Goal: Task Accomplishment & Management: Manage account settings

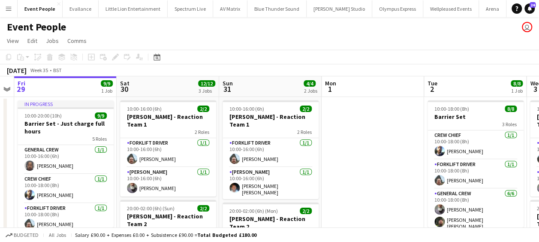
drag, startPoint x: 221, startPoint y: 147, endPoint x: 129, endPoint y: 148, distance: 92.7
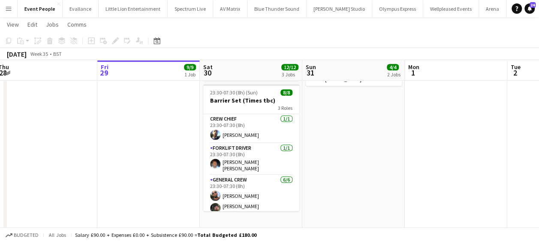
drag, startPoint x: 84, startPoint y: 142, endPoint x: 282, endPoint y: 143, distance: 198.2
click at [276, 142] on app-calendar-viewport "Tue 26 15/15 4 Jobs Wed 27 4/4 2 Jobs Thu 28 Fri 29 9/9 1 Job Sat 30 12/12 3 Jo…" at bounding box center [269, 89] width 539 height 540
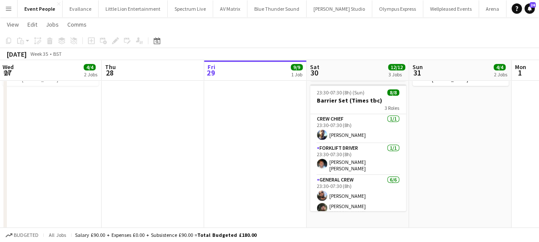
drag, startPoint x: 168, startPoint y: 151, endPoint x: 305, endPoint y: 153, distance: 136.5
click at [318, 151] on app-calendar-viewport "Mon 25 18/18 4 Jobs Tue 26 15/15 4 Jobs Wed 27 4/4 2 Jobs Thu 28 Fri 29 9/9 1 J…" at bounding box center [269, 89] width 539 height 540
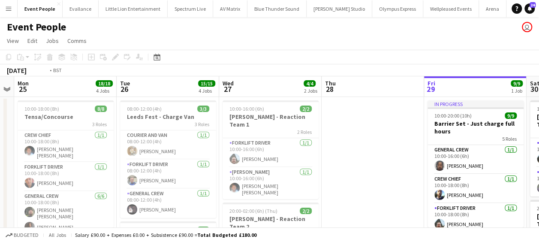
drag, startPoint x: 215, startPoint y: 143, endPoint x: 355, endPoint y: 144, distance: 139.9
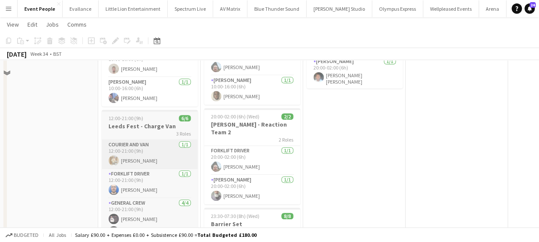
scroll to position [215, 0]
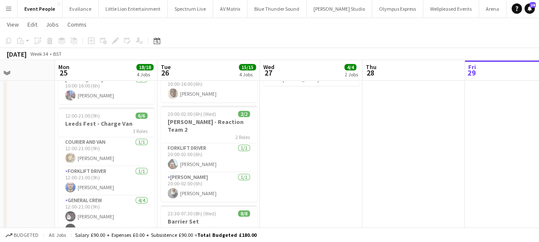
drag, startPoint x: 167, startPoint y: 146, endPoint x: 332, endPoint y: 146, distance: 164.8
click at [332, 146] on app-calendar-viewport "Fri 22 12/12 3 Jobs Sat 23 4/4 2 Jobs Sun 24 Mon 25 18/18 4 Jobs Tue 26 15/15 4…" at bounding box center [269, 89] width 539 height 540
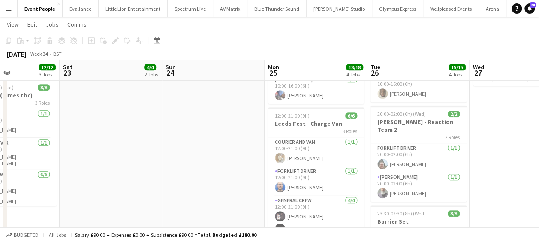
drag, startPoint x: 181, startPoint y: 147, endPoint x: 312, endPoint y: 147, distance: 131.7
click at [317, 146] on app-calendar-viewport "Wed 20 8/8 1 Job Thu 21 9/9 1 Job Fri 22 12/12 3 Jobs Sat 23 4/4 2 Jobs Sun 24 …" at bounding box center [269, 89] width 539 height 540
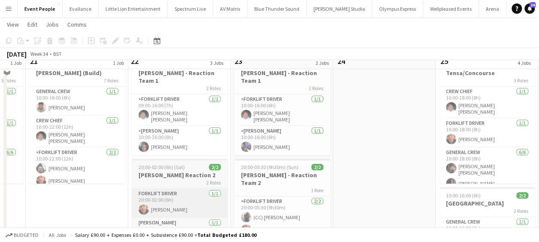
scroll to position [0, 0]
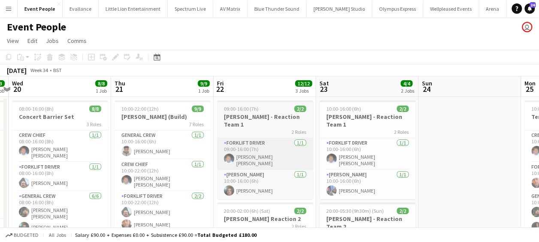
drag, startPoint x: 184, startPoint y: 158, endPoint x: 272, endPoint y: 158, distance: 88.4
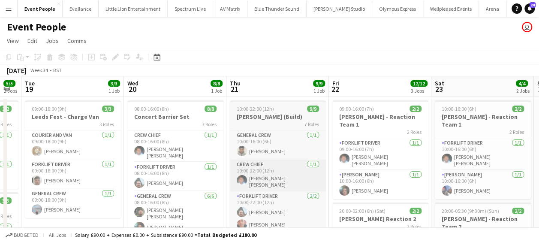
drag, startPoint x: 150, startPoint y: 160, endPoint x: 258, endPoint y: 160, distance: 108.1
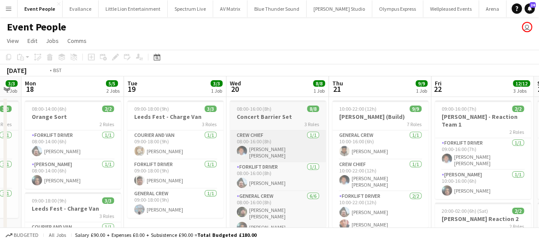
drag, startPoint x: 185, startPoint y: 160, endPoint x: 270, endPoint y: 157, distance: 85.9
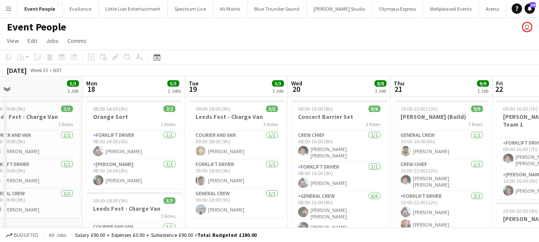
drag, startPoint x: 224, startPoint y: 156, endPoint x: 281, endPoint y: 156, distance: 56.6
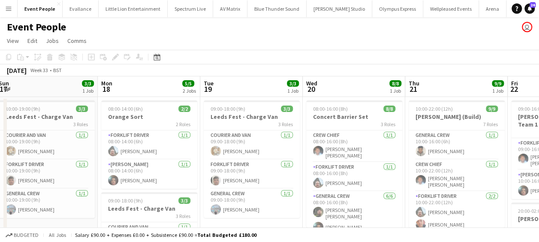
drag, startPoint x: 172, startPoint y: 164, endPoint x: 256, endPoint y: 155, distance: 84.5
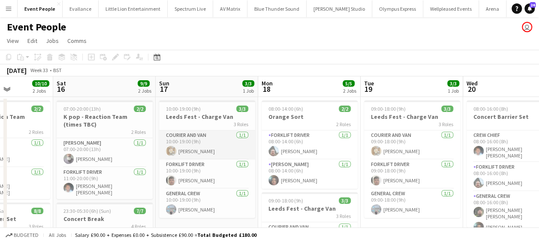
drag, startPoint x: 317, startPoint y: 152, endPoint x: 298, endPoint y: 154, distance: 18.6
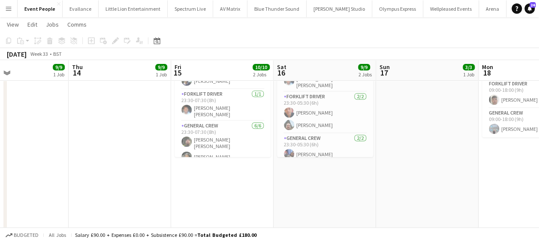
scroll to position [0, 220]
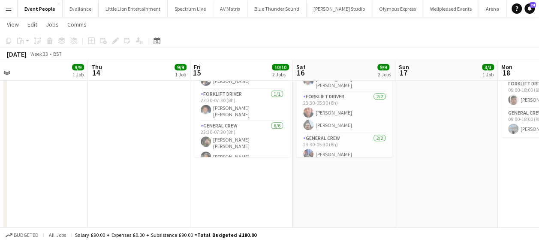
drag, startPoint x: 174, startPoint y: 154, endPoint x: 295, endPoint y: 158, distance: 120.6
click at [317, 157] on app-calendar-viewport "Mon 11 10/10 1 Job Tue 12 Wed 13 9/9 1 Job Thu 14 9/9 1 Job Fri 15 10/10 2 Jobs…" at bounding box center [269, 132] width 539 height 540
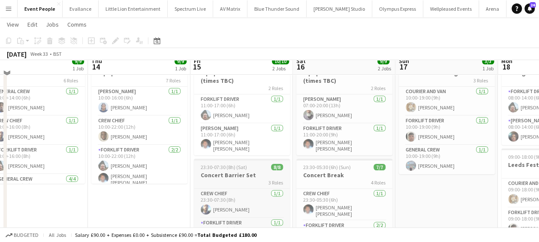
scroll to position [0, 0]
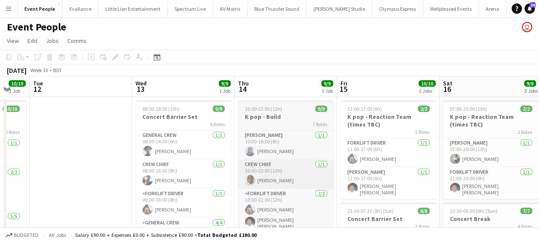
drag, startPoint x: 166, startPoint y: 160, endPoint x: 309, endPoint y: 167, distance: 143.1
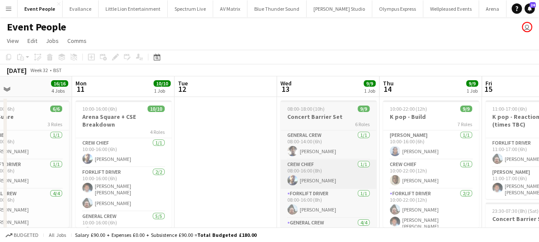
drag, startPoint x: 188, startPoint y: 163, endPoint x: 306, endPoint y: 167, distance: 118.9
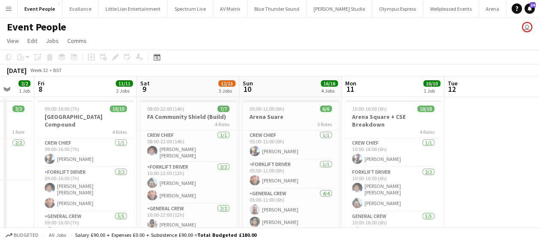
drag, startPoint x: 236, startPoint y: 168, endPoint x: 341, endPoint y: 167, distance: 105.1
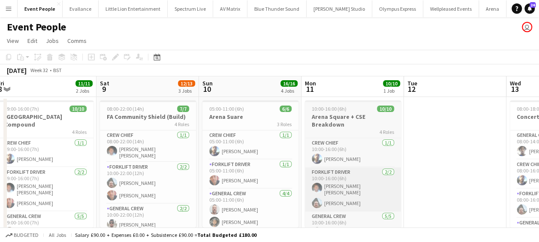
drag, startPoint x: 339, startPoint y: 167, endPoint x: 379, endPoint y: 167, distance: 40.3
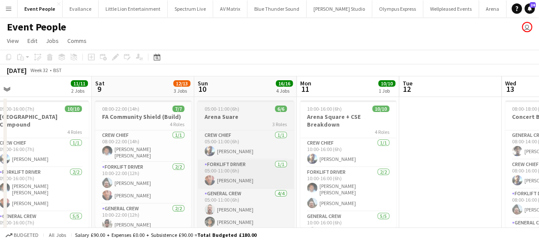
drag, startPoint x: 274, startPoint y: 168, endPoint x: 417, endPoint y: 161, distance: 143.0
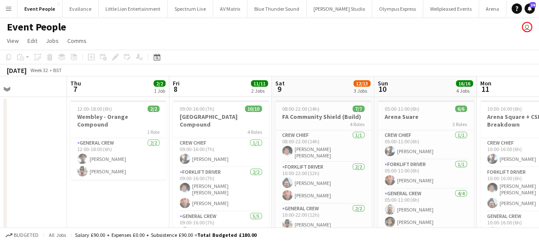
scroll to position [0, 213]
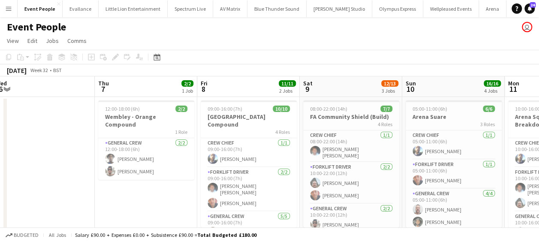
drag, startPoint x: 320, startPoint y: 166, endPoint x: 348, endPoint y: 166, distance: 27.9
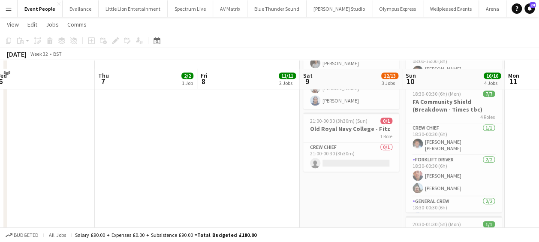
scroll to position [257, 0]
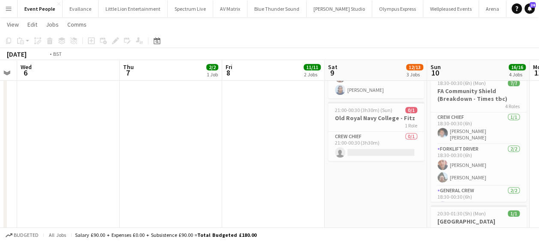
drag, startPoint x: 230, startPoint y: 159, endPoint x: 450, endPoint y: 178, distance: 220.1
click at [459, 178] on app-calendar-viewport "Mon 4 Tue 5 Wed 6 Thu 7 2/2 1 Job Fri 8 11/11 2 Jobs Sat 9 12/13 3 Jobs Sun 10 …" at bounding box center [269, 46] width 539 height 540
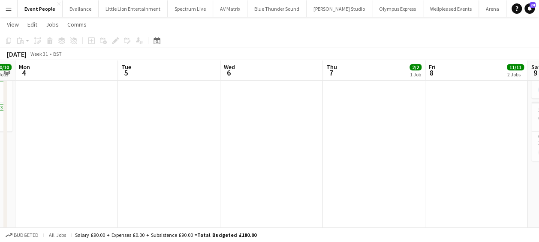
drag, startPoint x: 272, startPoint y: 177, endPoint x: 337, endPoint y: 180, distance: 64.9
click at [348, 180] on app-calendar-viewport "Sat 2 11/11 3 Jobs Sun 3 10/10 3 Jobs Mon 4 Tue 5 Wed 6 Thu 7 2/2 1 Job Fri 8 1…" at bounding box center [269, 46] width 539 height 540
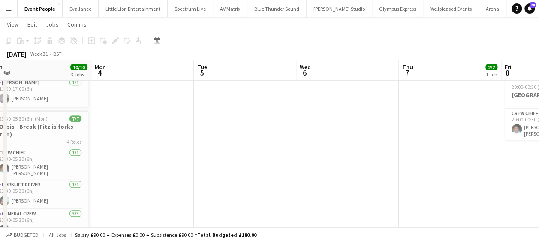
scroll to position [129, 0]
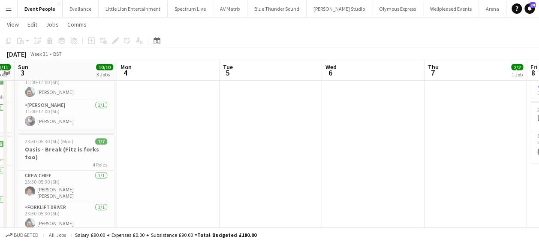
drag, startPoint x: 207, startPoint y: 197, endPoint x: 347, endPoint y: 192, distance: 139.5
click at [347, 192] on app-calendar-viewport "Fri 1 8/8 1 Job Sat 2 11/11 3 Jobs Sun 3 10/10 3 Jobs Mon 4 Tue 5 Wed 6 Thu 7 2…" at bounding box center [269, 175] width 539 height 540
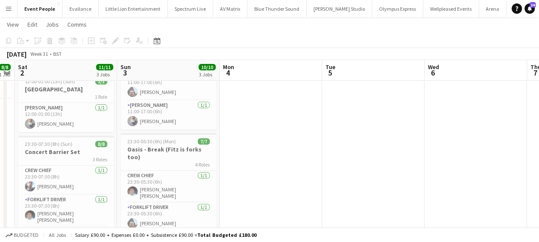
scroll to position [0, 179]
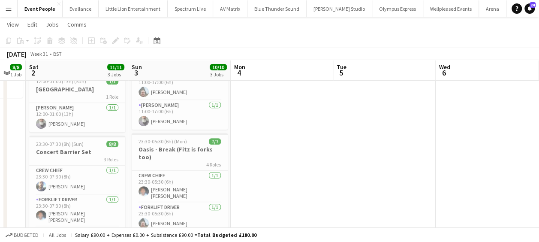
click at [286, 175] on app-date-cell at bounding box center [282, 206] width 103 height 478
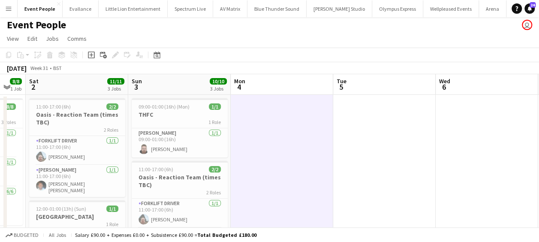
scroll to position [0, 0]
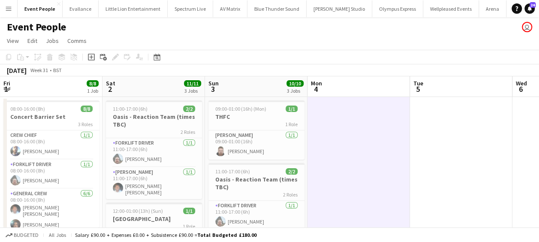
drag, startPoint x: 269, startPoint y: 176, endPoint x: 346, endPoint y: 183, distance: 77.2
click at [254, 112] on app-job-card "09:00-01:00 (16h) (Mon) 1/1 THFC 1 Role Van Driver [DATE] 09:00-01:00 (16h) [PE…" at bounding box center [257, 129] width 96 height 59
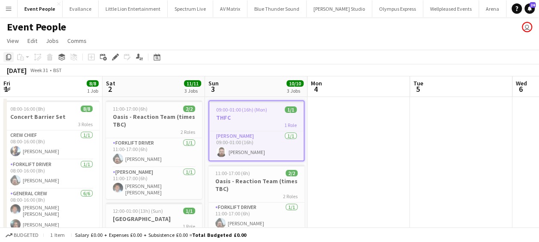
click at [5, 57] on icon "Copy" at bounding box center [8, 57] width 7 height 7
click at [153, 58] on div "Date picker" at bounding box center [157, 57] width 10 height 10
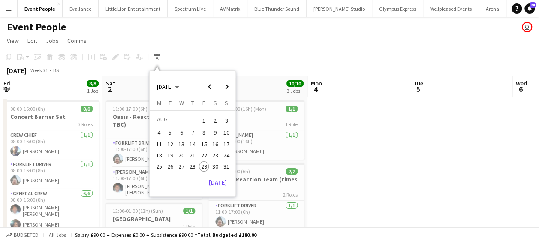
click at [216, 164] on span "30" at bounding box center [215, 166] width 10 height 10
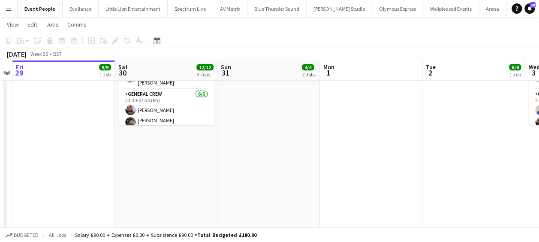
click at [155, 132] on app-date-cell "10:00-16:00 (6h) 2/2 [PERSON_NAME] - Reaction Team 1 2 Roles Forklift Driver [D…" at bounding box center [166, 35] width 103 height 478
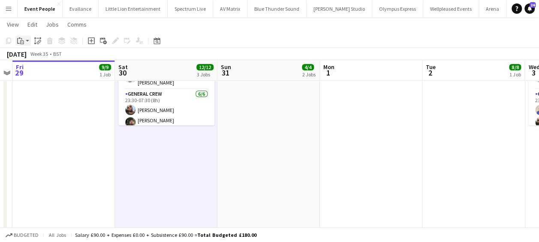
click at [21, 38] on icon "Paste" at bounding box center [20, 40] width 7 height 7
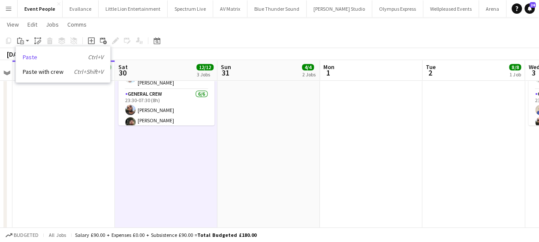
click at [33, 60] on link "Paste Ctrl+V" at bounding box center [63, 57] width 81 height 8
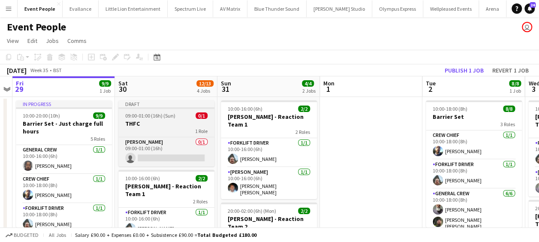
click at [152, 124] on h3 "THFC" at bounding box center [166, 124] width 96 height 8
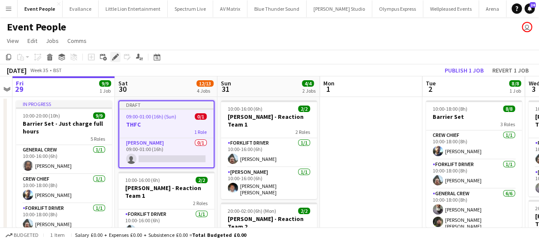
click at [115, 55] on icon "Edit" at bounding box center [115, 57] width 7 height 7
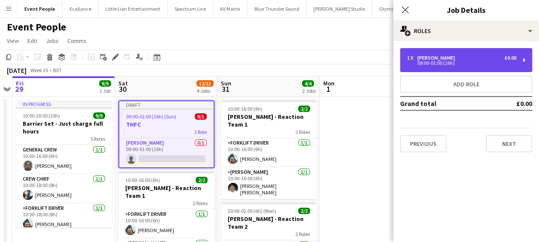
click at [451, 53] on div "1 x Van Driver £0.00 09:00-01:00 (16h)" at bounding box center [466, 60] width 132 height 24
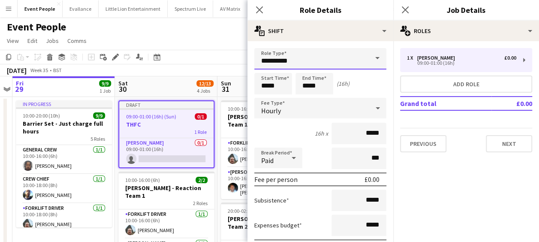
click at [340, 60] on input "**********" at bounding box center [320, 58] width 132 height 21
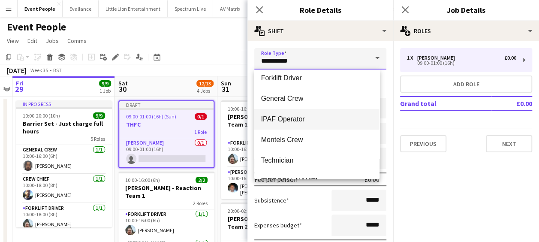
scroll to position [86, 0]
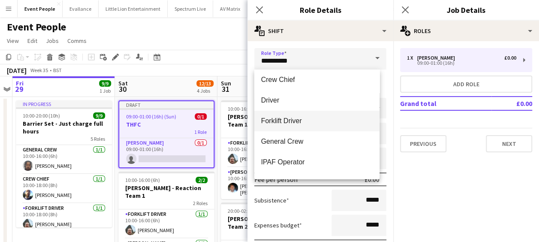
click at [283, 120] on span "Forklift Driver" at bounding box center [317, 121] width 112 height 8
type input "**********"
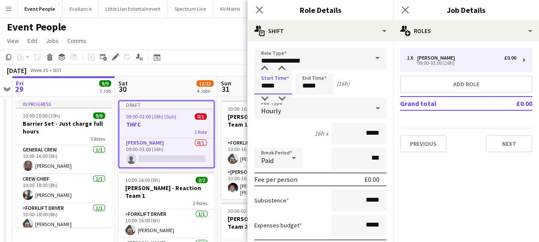
drag, startPoint x: 281, startPoint y: 86, endPoint x: 243, endPoint y: 88, distance: 37.4
click at [294, 83] on div "Start Time ***** End Time ***** (16h)" at bounding box center [320, 83] width 132 height 21
click at [306, 82] on input "*****" at bounding box center [315, 83] width 38 height 21
click at [308, 100] on div at bounding box center [305, 98] width 17 height 9
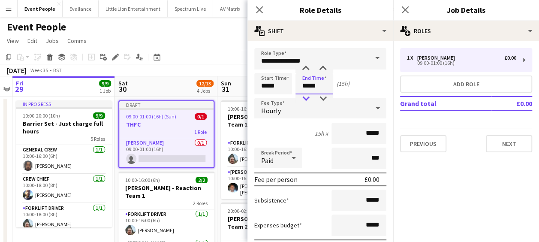
click at [307, 100] on div at bounding box center [305, 98] width 17 height 9
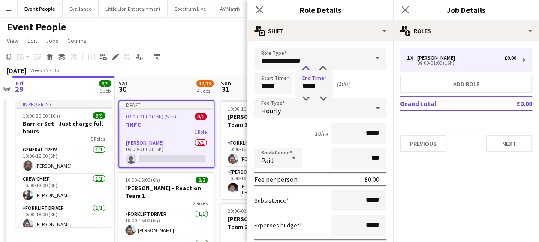
click at [305, 67] on div at bounding box center [305, 68] width 17 height 9
type input "*****"
click at [305, 67] on div at bounding box center [305, 68] width 17 height 9
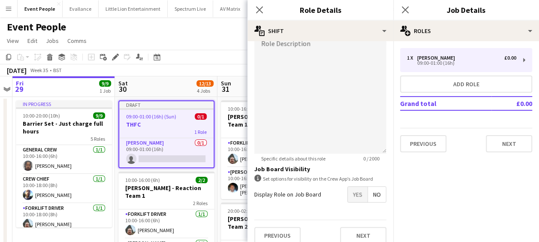
scroll to position [295, 0]
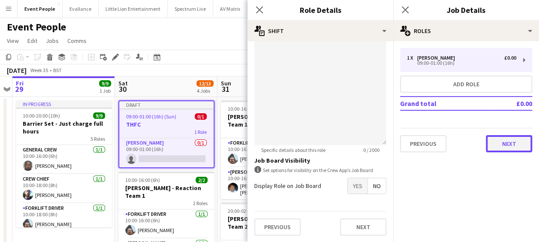
click at [512, 142] on button "Next" at bounding box center [509, 143] width 46 height 17
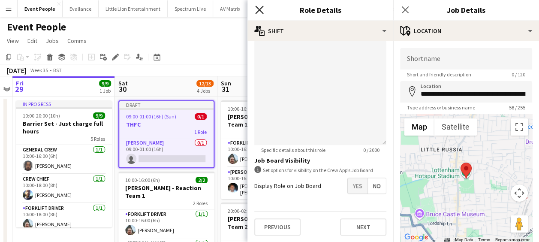
click at [259, 12] on icon "Close pop-in" at bounding box center [259, 10] width 8 height 8
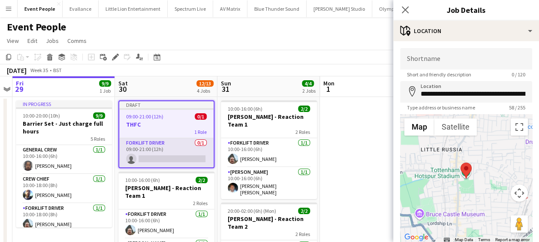
click at [153, 155] on app-card-role "Forklift Driver 0/1 09:00-21:00 (12h) single-neutral-actions" at bounding box center [166, 152] width 94 height 29
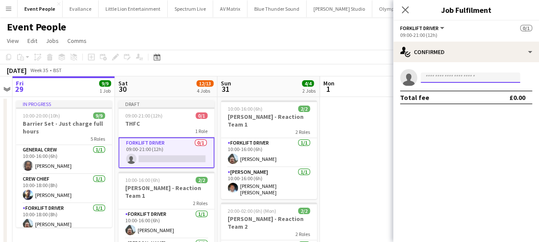
click at [446, 80] on input at bounding box center [471, 78] width 100 height 10
type input "********"
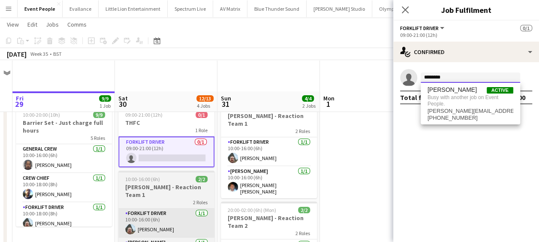
scroll to position [43, 0]
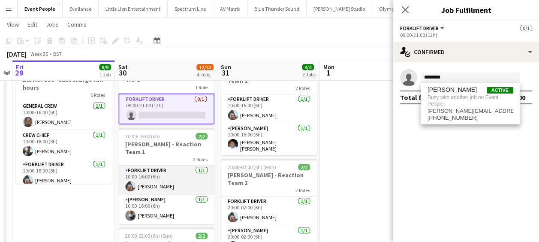
click at [177, 180] on app-card-role "Forklift Driver [DATE] 10:00-16:00 (6h) [PERSON_NAME]" at bounding box center [166, 180] width 96 height 29
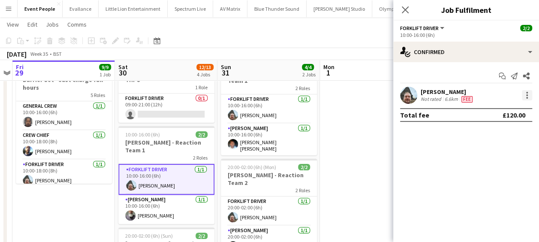
click at [528, 97] on div at bounding box center [527, 95] width 10 height 10
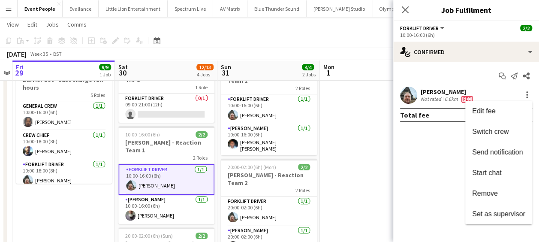
click at [487, 196] on span "Remove" at bounding box center [485, 193] width 26 height 7
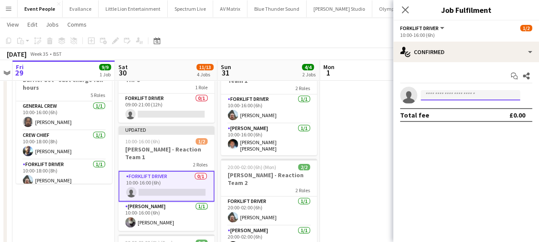
click at [437, 97] on input at bounding box center [471, 95] width 100 height 10
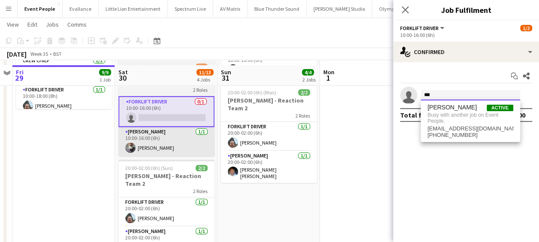
scroll to position [129, 0]
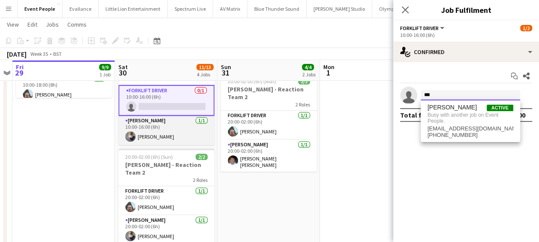
type input "***"
click at [167, 122] on app-card-role "Van Driver [DATE] 10:00-16:00 (6h) [PERSON_NAME]" at bounding box center [166, 130] width 96 height 29
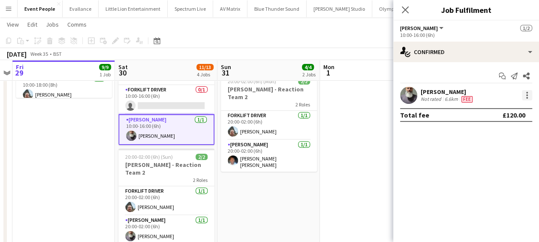
click at [526, 96] on div at bounding box center [527, 95] width 2 height 2
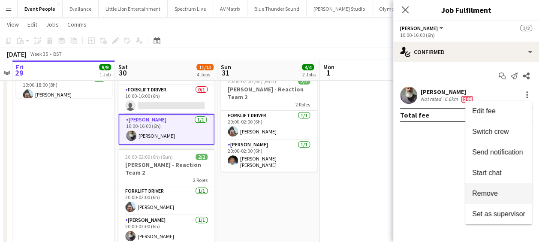
click at [498, 193] on span "Remove" at bounding box center [485, 193] width 26 height 7
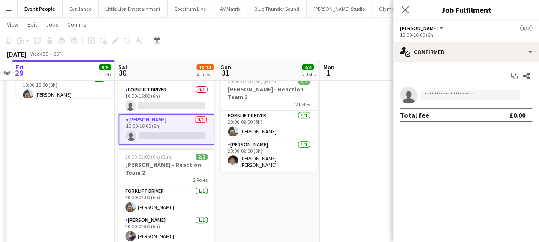
click at [354, 174] on app-date-cell at bounding box center [371, 206] width 103 height 478
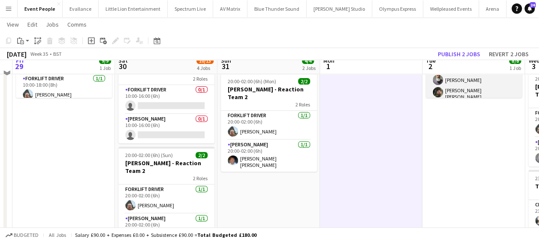
scroll to position [43, 0]
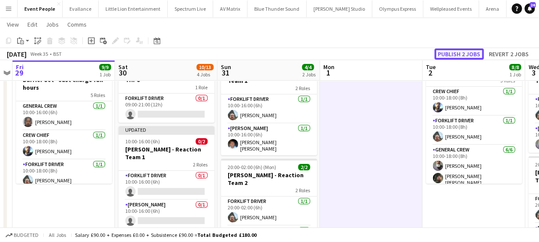
click at [466, 54] on button "Publish 2 jobs" at bounding box center [459, 53] width 49 height 11
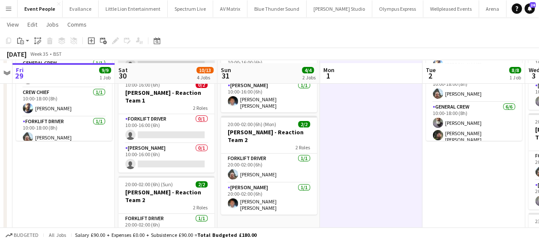
scroll to position [129, 0]
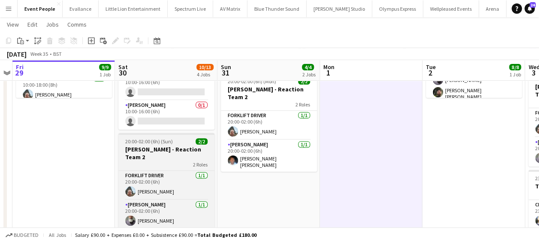
click at [166, 161] on div "2 Roles" at bounding box center [166, 164] width 96 height 7
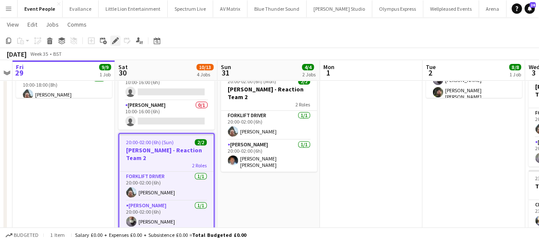
click at [113, 41] on icon at bounding box center [115, 41] width 5 height 5
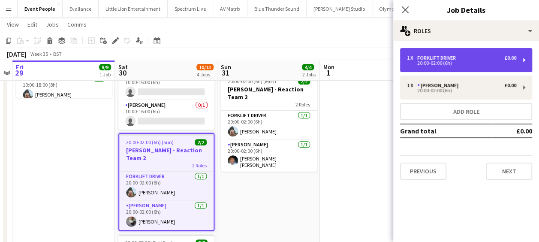
click at [431, 62] on div "20:00-02:00 (6h)" at bounding box center [461, 63] width 109 height 4
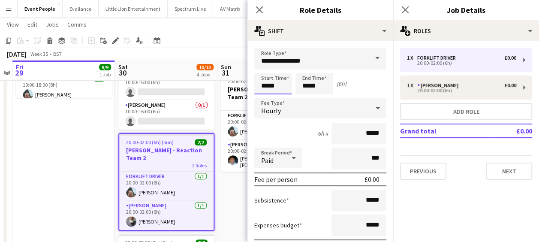
click at [270, 79] on input "*****" at bounding box center [273, 83] width 38 height 21
click at [265, 69] on div at bounding box center [264, 68] width 17 height 9
type input "*****"
click at [265, 69] on div at bounding box center [264, 68] width 17 height 9
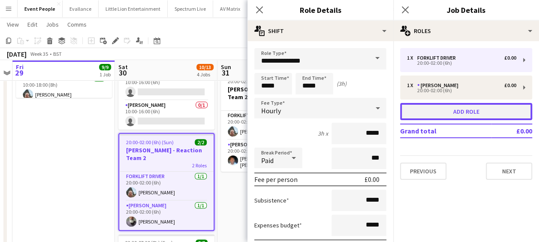
click at [445, 105] on button "Add role" at bounding box center [466, 111] width 132 height 17
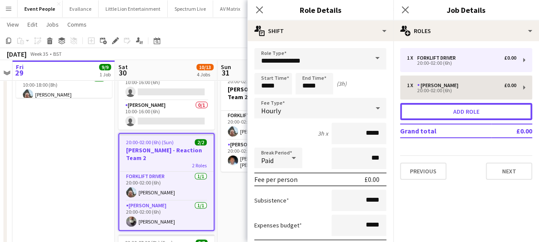
type input "*********"
type input "*****"
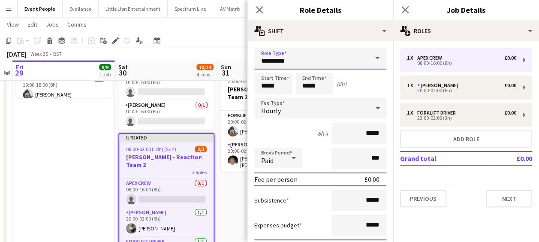
drag, startPoint x: 298, startPoint y: 64, endPoint x: 172, endPoint y: 79, distance: 126.1
click at [172, 79] on body "Menu Boards Boards Boards All jobs Status Workforce Workforce My Workforce Recr…" at bounding box center [269, 165] width 539 height 588
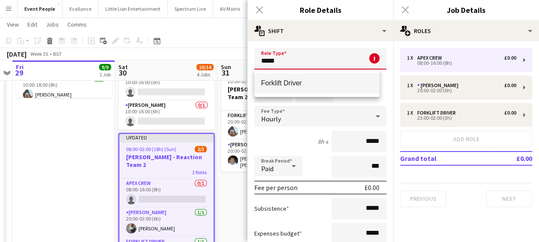
click at [309, 81] on span "Forklift Driver" at bounding box center [317, 83] width 112 height 8
type input "**********"
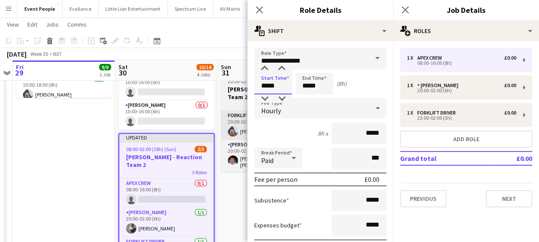
drag, startPoint x: 282, startPoint y: 85, endPoint x: 239, endPoint y: 97, distance: 44.9
click at [239, 97] on body "Menu Boards Boards Boards All jobs Status Workforce Workforce My Workforce Recr…" at bounding box center [269, 165] width 539 height 588
type input "*****"
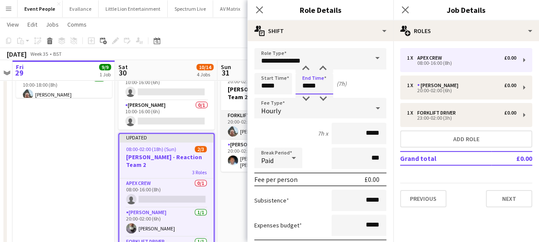
type input "*****"
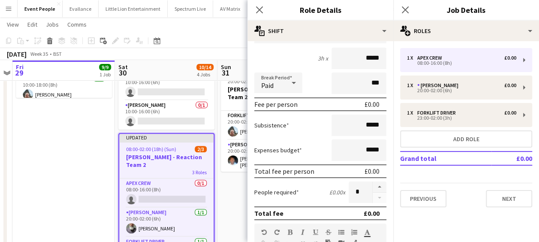
scroll to position [86, 0]
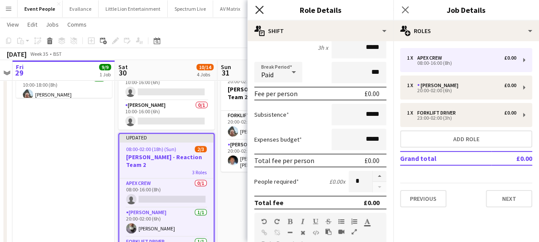
type input "*****"
click at [260, 11] on icon at bounding box center [259, 10] width 8 height 8
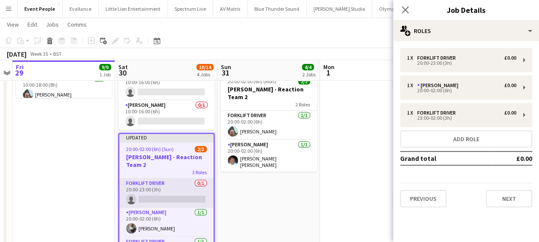
click at [158, 185] on app-card-role "Forklift Driver 0/1 20:00-23:00 (3h) single-neutral-actions" at bounding box center [166, 192] width 94 height 29
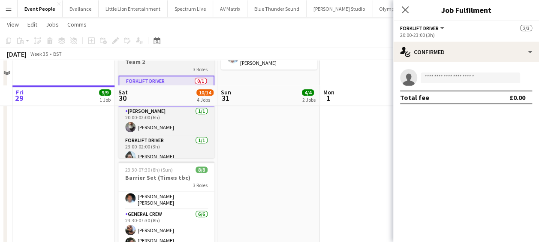
scroll to position [257, 0]
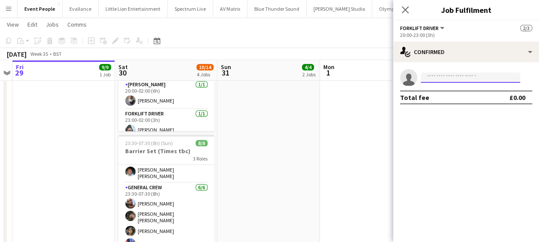
click at [468, 74] on input at bounding box center [471, 78] width 100 height 10
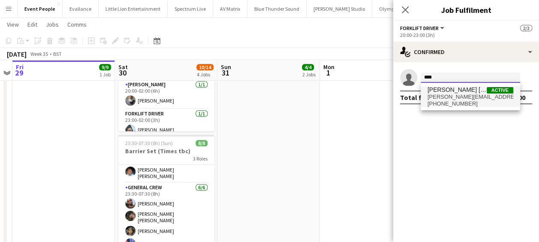
type input "****"
click at [457, 98] on span "[PERSON_NAME][EMAIL_ADDRESS][PERSON_NAME][PERSON_NAME][DOMAIN_NAME]" at bounding box center [471, 97] width 86 height 7
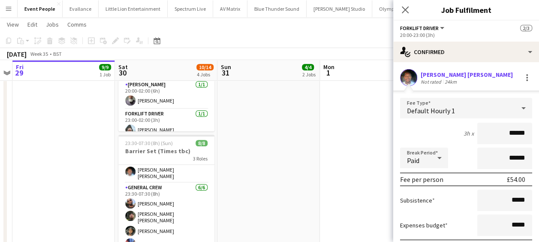
drag, startPoint x: 498, startPoint y: 136, endPoint x: 529, endPoint y: 134, distance: 31.8
click at [529, 134] on form "Fee Type Default Hourly 1 3h x ****** Break Period Paid ****** Fee per person £…" at bounding box center [466, 189] width 146 height 183
type input "******"
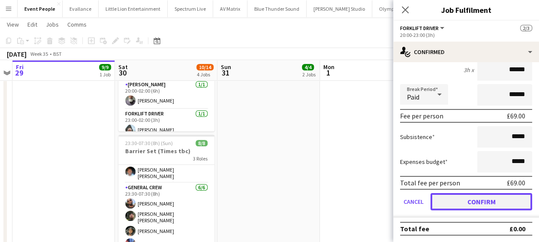
click at [489, 197] on button "Confirm" at bounding box center [482, 201] width 102 height 17
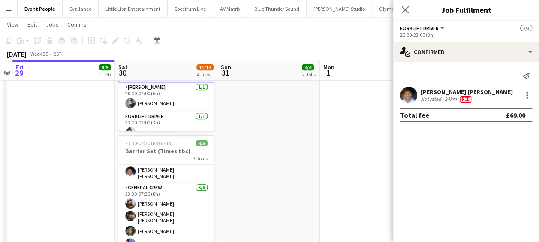
scroll to position [0, 0]
click at [407, 12] on icon at bounding box center [405, 10] width 8 height 8
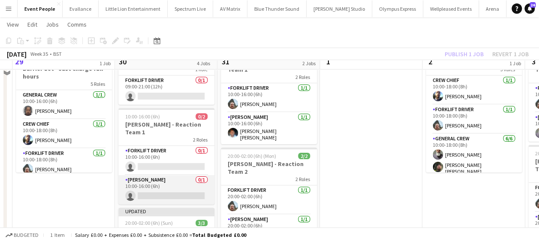
scroll to position [43, 0]
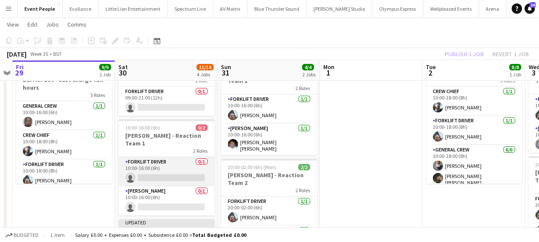
click at [151, 169] on app-card-role "Forklift Driver 0/1 10:00-16:00 (6h) single-neutral-actions" at bounding box center [166, 171] width 96 height 29
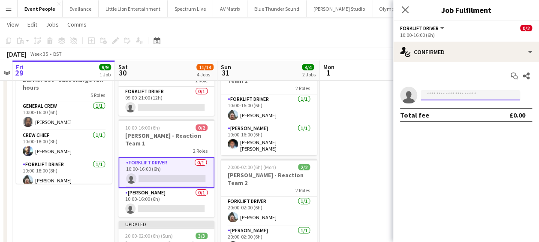
click at [445, 100] on input at bounding box center [471, 95] width 100 height 10
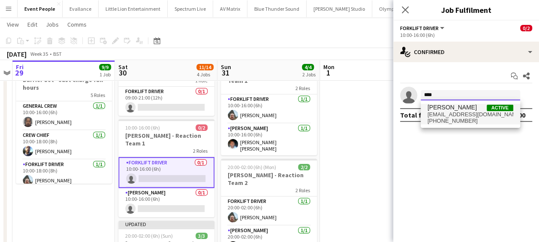
type input "****"
click at [465, 118] on span "[PHONE_NUMBER]" at bounding box center [471, 121] width 86 height 7
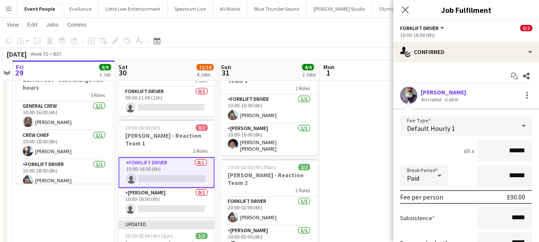
drag, startPoint x: 483, startPoint y: 148, endPoint x: 534, endPoint y: 152, distance: 51.3
click at [534, 152] on mat-expansion-panel "check Confirmed Start chat Share [PERSON_NAME] Not rated 6.6km Fee Type Default…" at bounding box center [466, 152] width 146 height 180
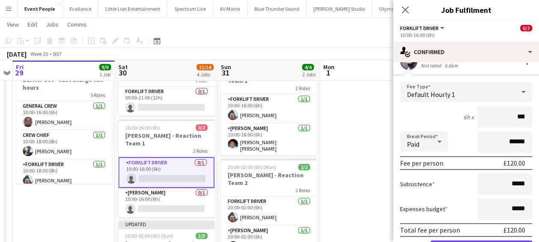
scroll to position [81, 0]
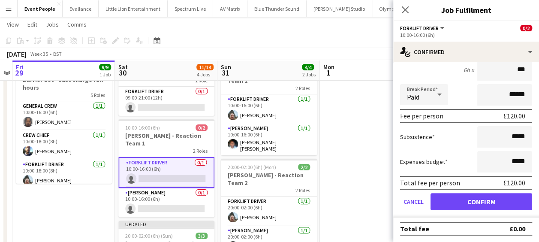
type input "***"
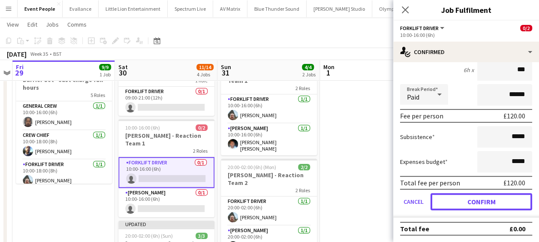
click at [499, 203] on button "Confirm" at bounding box center [482, 201] width 102 height 17
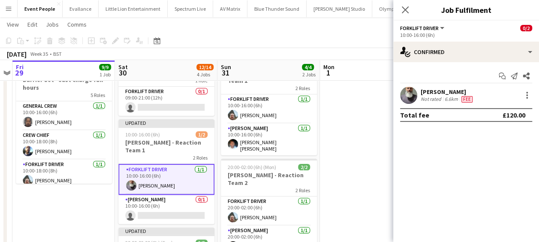
scroll to position [0, 0]
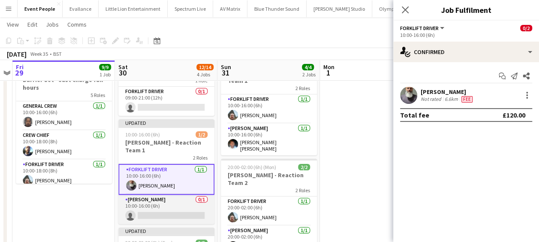
click at [159, 205] on app-card-role "Van Driver 0/1 10:00-16:00 (6h) single-neutral-actions" at bounding box center [166, 209] width 96 height 29
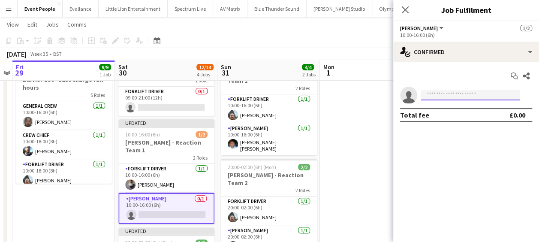
click at [449, 93] on input at bounding box center [471, 95] width 100 height 10
type input "*"
click at [14, 8] on button "Menu" at bounding box center [8, 8] width 17 height 17
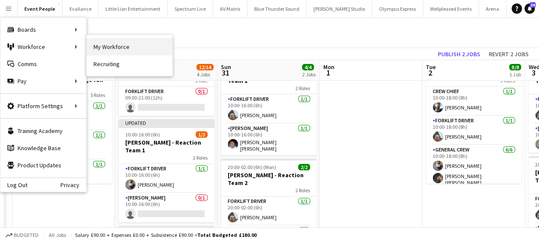
click at [111, 46] on link "My Workforce" at bounding box center [130, 46] width 86 height 17
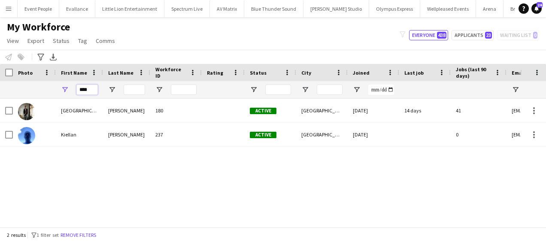
drag, startPoint x: 88, startPoint y: 90, endPoint x: 66, endPoint y: 93, distance: 22.5
click at [66, 93] on div "****" at bounding box center [79, 89] width 47 height 17
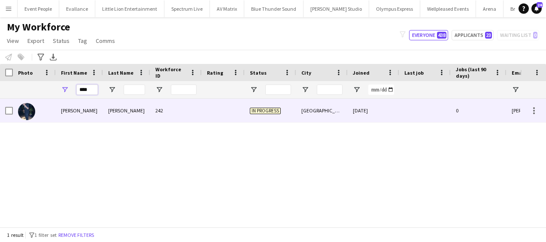
type input "****"
click at [88, 111] on div "[PERSON_NAME]" at bounding box center [79, 111] width 47 height 24
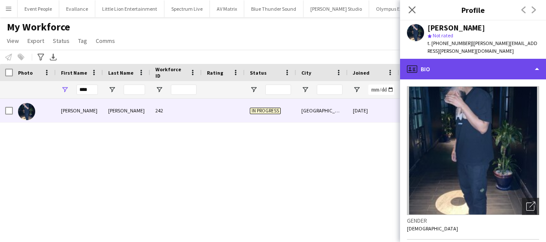
click at [480, 67] on div "profile Bio" at bounding box center [473, 69] width 146 height 21
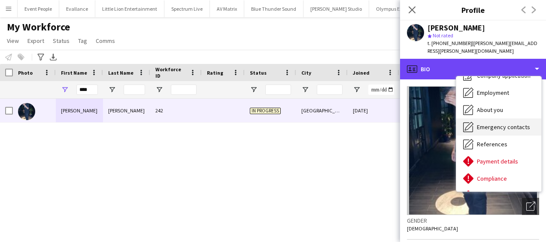
scroll to position [43, 0]
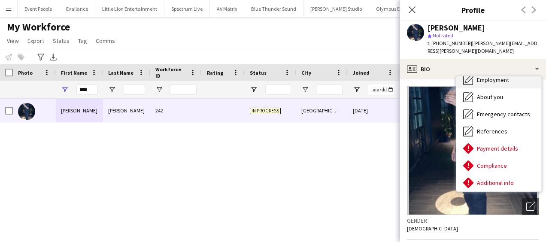
click at [493, 76] on span "Employment" at bounding box center [493, 80] width 32 height 8
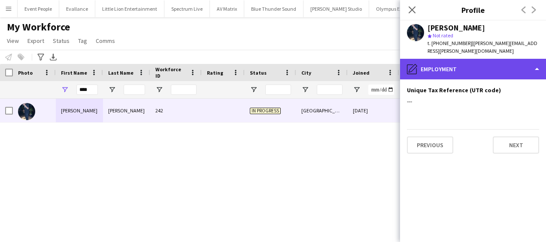
click at [462, 60] on div "pencil4 Employment" at bounding box center [473, 69] width 146 height 21
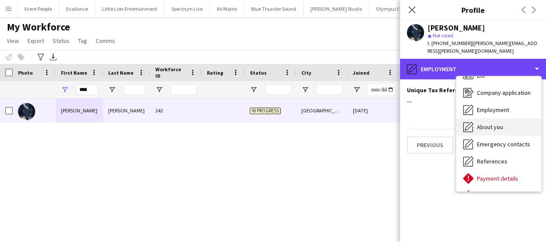
scroll to position [0, 0]
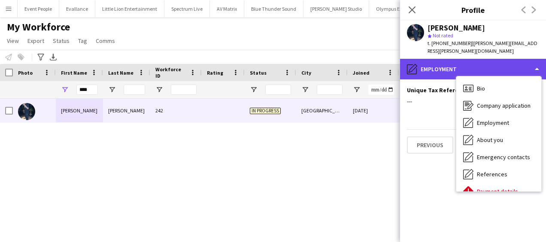
click at [444, 59] on div "pencil4 Employment" at bounding box center [473, 69] width 146 height 21
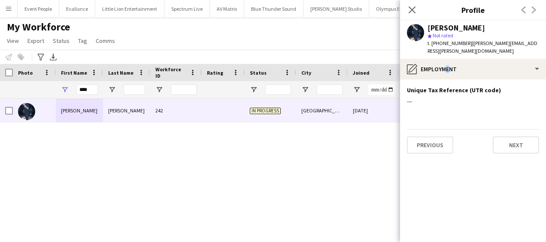
click at [224, 159] on div "[PERSON_NAME] 242 In progress [GEOGRAPHIC_DATA] [DATE] 0 [PERSON_NAME][EMAIL_AD…" at bounding box center [260, 160] width 520 height 122
click at [64, 39] on span "Status" at bounding box center [61, 41] width 17 height 8
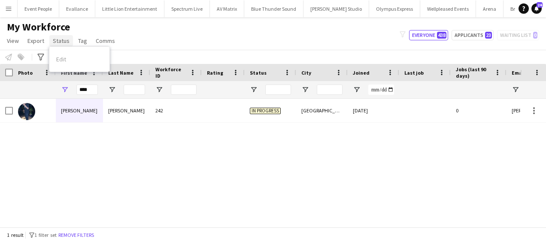
click at [61, 41] on span "Status" at bounding box center [61, 41] width 17 height 8
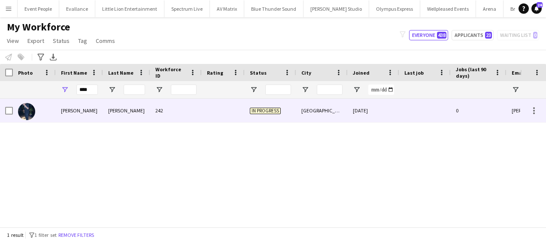
click at [76, 109] on div "[PERSON_NAME]" at bounding box center [79, 111] width 47 height 24
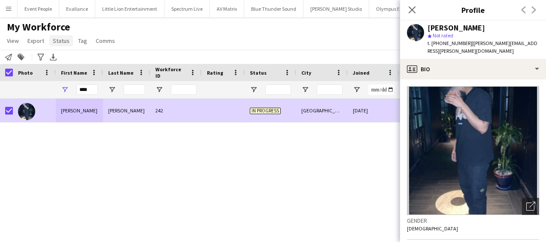
click at [62, 40] on span "Status" at bounding box center [61, 41] width 17 height 8
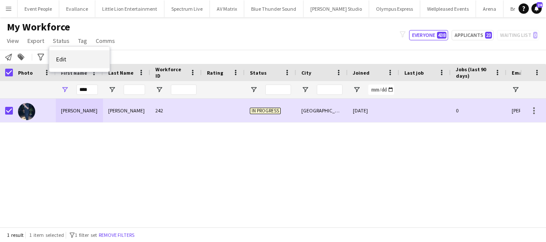
click at [64, 57] on span "Edit" at bounding box center [61, 59] width 10 height 8
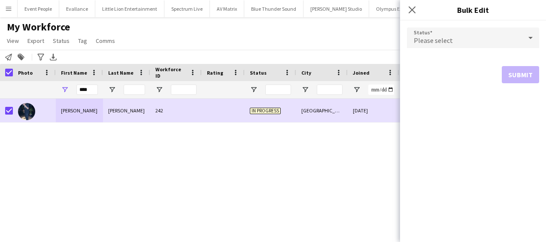
click at [507, 39] on div "Please select" at bounding box center [464, 37] width 115 height 21
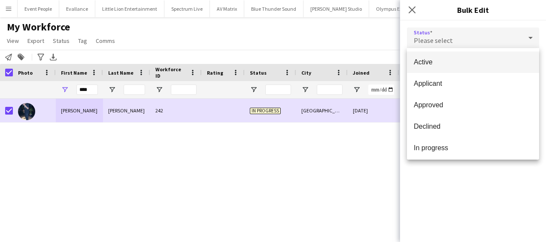
click at [432, 62] on span "Active" at bounding box center [473, 62] width 118 height 8
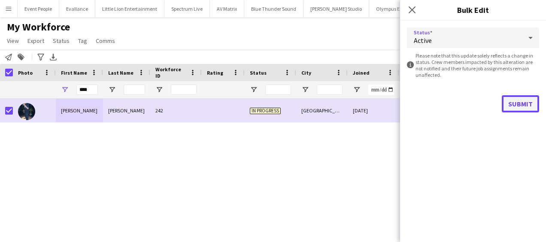
click at [521, 101] on button "Submit" at bounding box center [520, 103] width 37 height 17
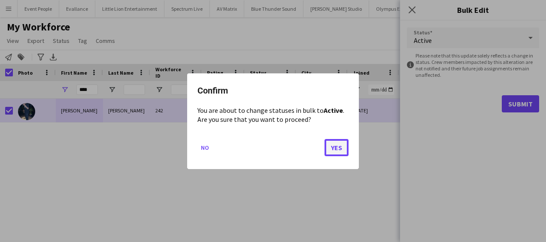
click at [335, 146] on button "Yes" at bounding box center [336, 147] width 24 height 17
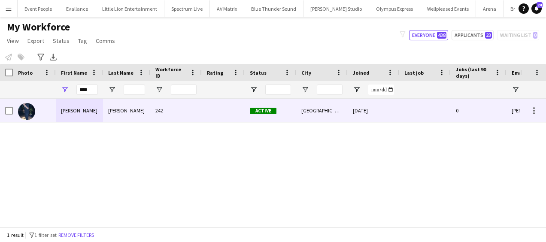
click at [73, 113] on div "[PERSON_NAME]" at bounding box center [79, 111] width 47 height 24
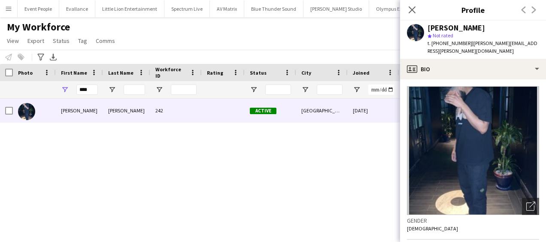
click at [193, 158] on div "[PERSON_NAME] 242 Active [GEOGRAPHIC_DATA] [DATE] 0 [PERSON_NAME][EMAIL_ADDRESS…" at bounding box center [260, 160] width 520 height 122
click at [413, 9] on icon "Close pop-in" at bounding box center [412, 10] width 8 height 8
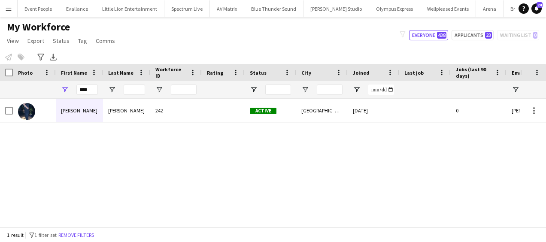
click at [8, 10] on app-icon "Menu" at bounding box center [8, 8] width 7 height 7
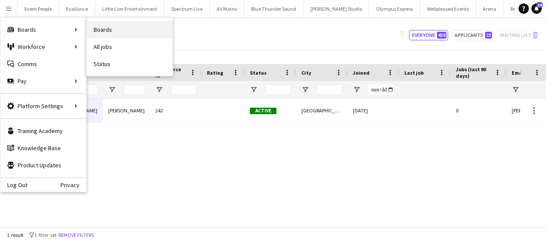
click at [112, 29] on link "Boards" at bounding box center [130, 29] width 86 height 17
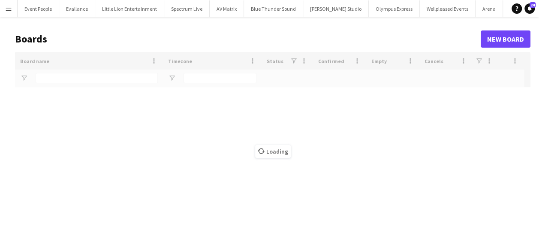
type input "********"
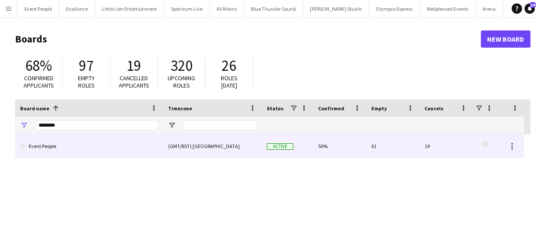
click at [59, 147] on link "Event People" at bounding box center [89, 146] width 138 height 24
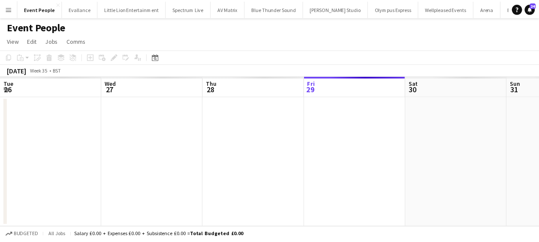
scroll to position [0, 205]
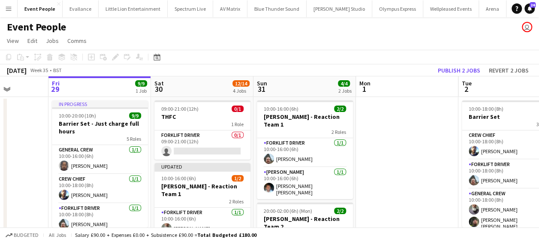
drag, startPoint x: 234, startPoint y: 168, endPoint x: 180, endPoint y: 175, distance: 54.5
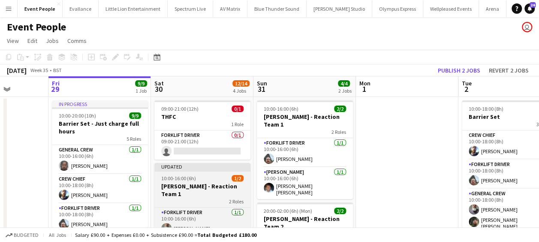
drag, startPoint x: 200, startPoint y: 174, endPoint x: 162, endPoint y: 175, distance: 37.8
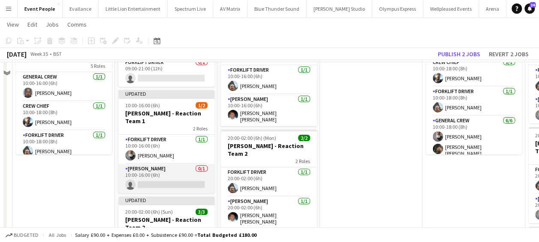
scroll to position [86, 0]
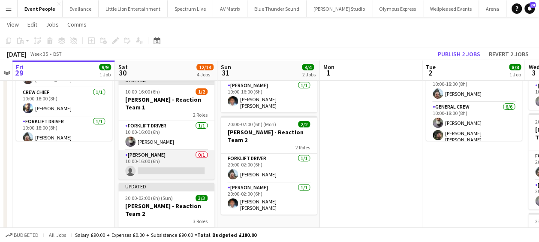
click at [158, 160] on app-card-role "Van Driver 0/1 10:00-16:00 (6h) single-neutral-actions" at bounding box center [166, 164] width 96 height 29
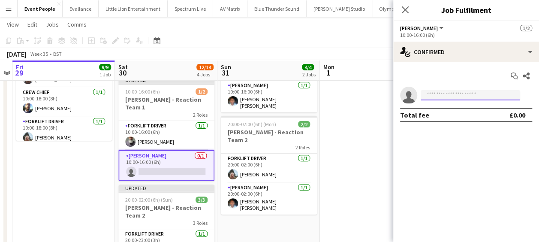
click at [452, 94] on input at bounding box center [471, 95] width 100 height 10
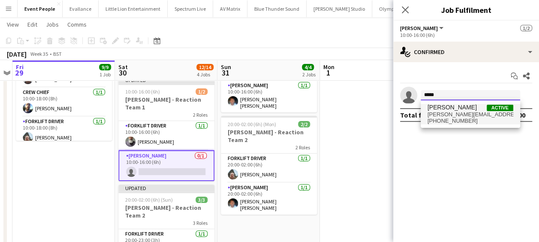
type input "*****"
click at [468, 116] on span "[PERSON_NAME][EMAIL_ADDRESS][PERSON_NAME][DOMAIN_NAME]" at bounding box center [471, 114] width 86 height 7
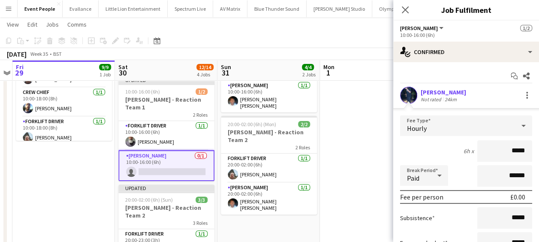
drag, startPoint x: 500, startPoint y: 153, endPoint x: 539, endPoint y: 147, distance: 39.6
click at [539, 147] on html "Menu Boards Boards Boards All jobs Status Workforce Workforce My Workforce Recr…" at bounding box center [269, 208] width 539 height 588
type input "******"
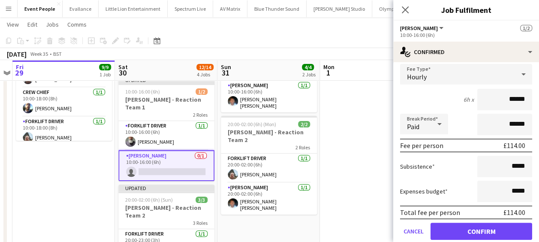
scroll to position [81, 0]
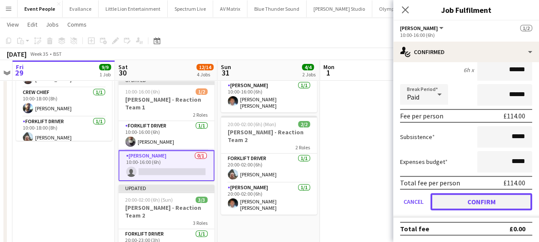
click at [488, 203] on button "Confirm" at bounding box center [482, 201] width 102 height 17
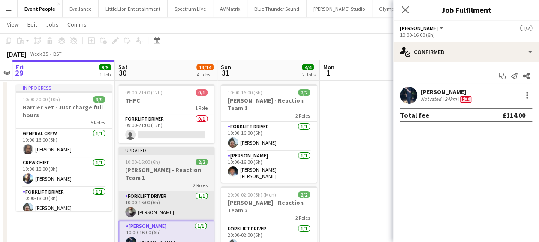
scroll to position [0, 0]
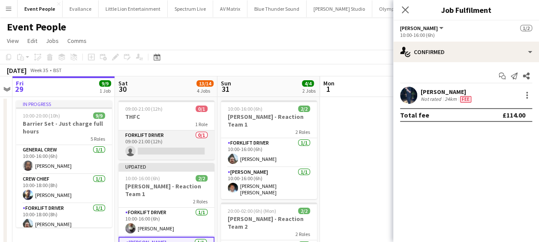
click at [163, 148] on app-card-role "Forklift Driver 0/1 09:00-21:00 (12h) single-neutral-actions" at bounding box center [166, 144] width 96 height 29
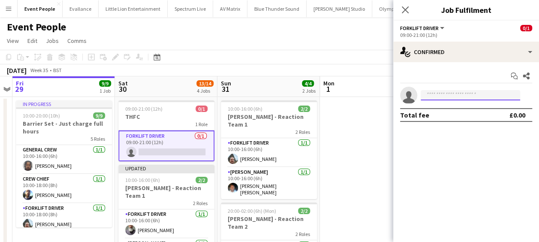
click at [454, 94] on input at bounding box center [471, 95] width 100 height 10
type input "******"
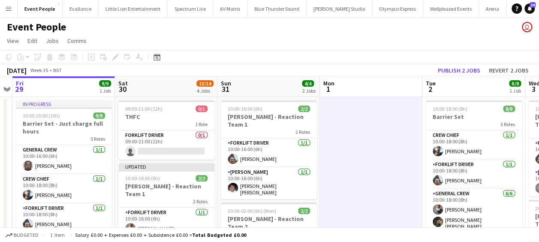
scroll to position [0, 295]
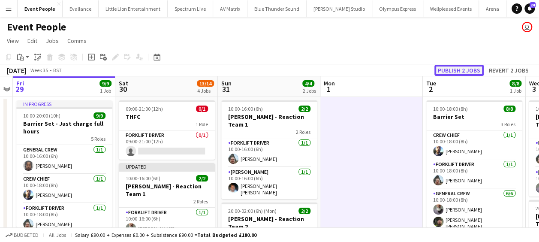
click at [467, 67] on button "Publish 2 jobs" at bounding box center [459, 70] width 49 height 11
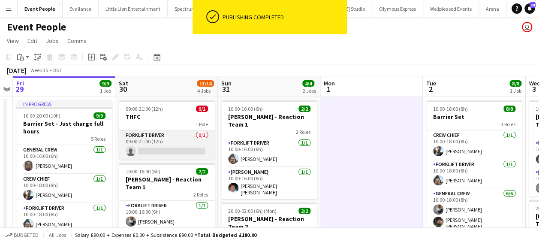
click at [157, 149] on app-card-role "Forklift Driver 0/1 09:00-21:00 (12h) single-neutral-actions" at bounding box center [167, 144] width 96 height 29
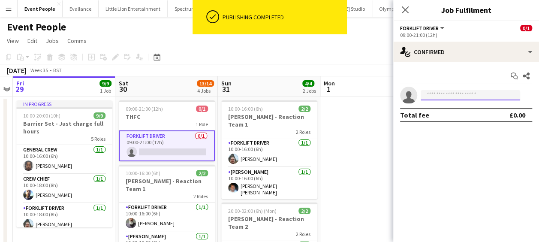
click at [444, 95] on input at bounding box center [471, 95] width 100 height 10
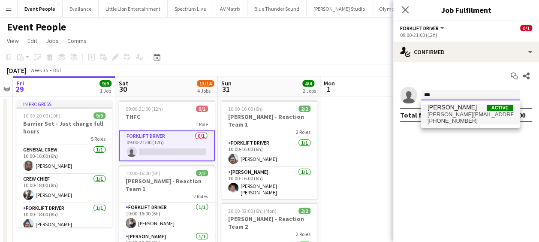
type input "***"
click at [478, 118] on span "[PHONE_NUMBER]" at bounding box center [471, 121] width 86 height 7
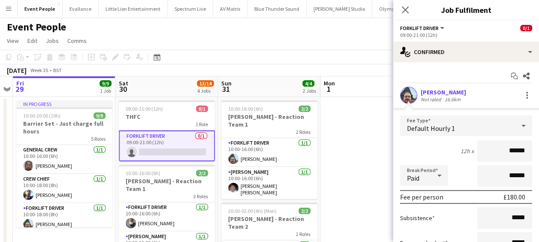
drag, startPoint x: 497, startPoint y: 153, endPoint x: 547, endPoint y: 154, distance: 50.2
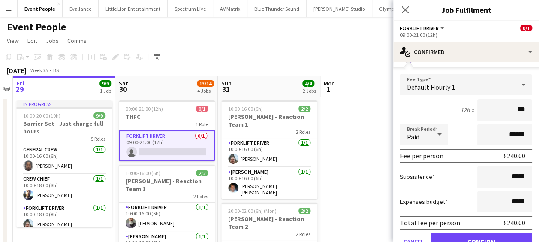
scroll to position [81, 0]
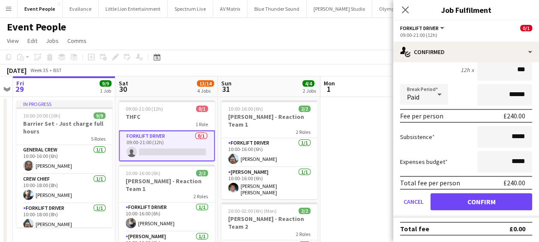
type input "***"
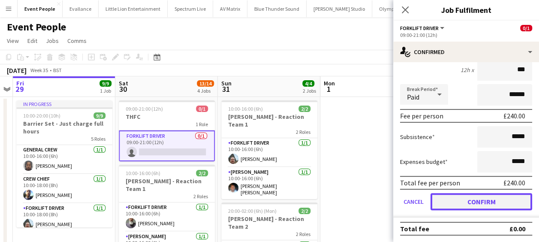
click at [474, 196] on button "Confirm" at bounding box center [482, 201] width 102 height 17
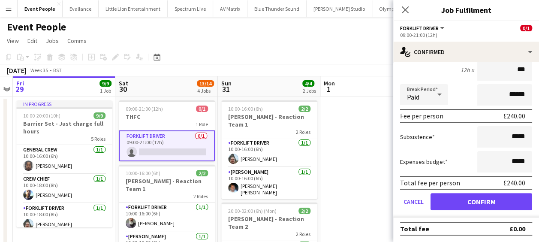
scroll to position [0, 0]
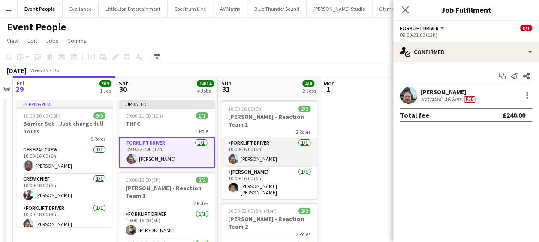
click at [316, 138] on app-card-role "Forklift Driver [DATE] 10:00-16:00 (6h) [PERSON_NAME]" at bounding box center [269, 152] width 96 height 29
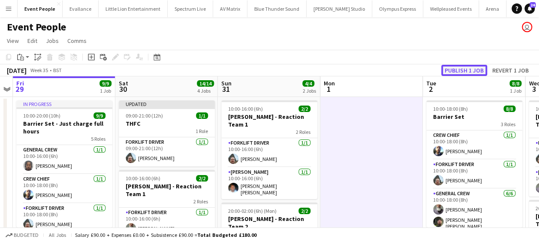
click at [467, 71] on button "Publish 1 job" at bounding box center [465, 70] width 46 height 11
